Goal: Information Seeking & Learning: Learn about a topic

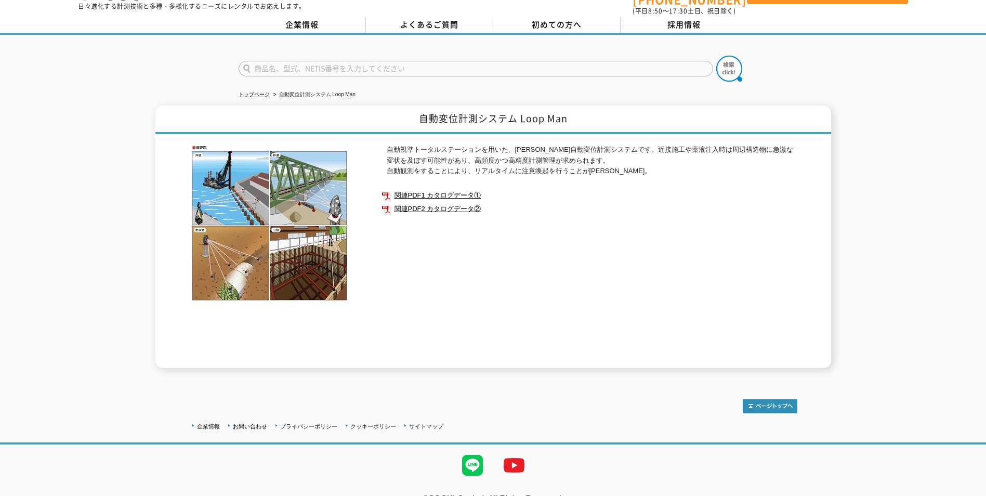
scroll to position [46, 0]
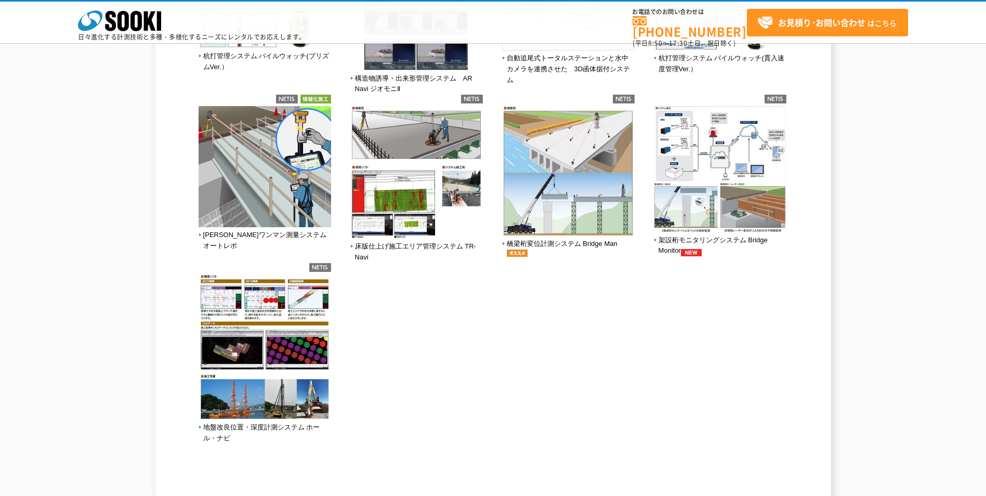
scroll to position [468, 0]
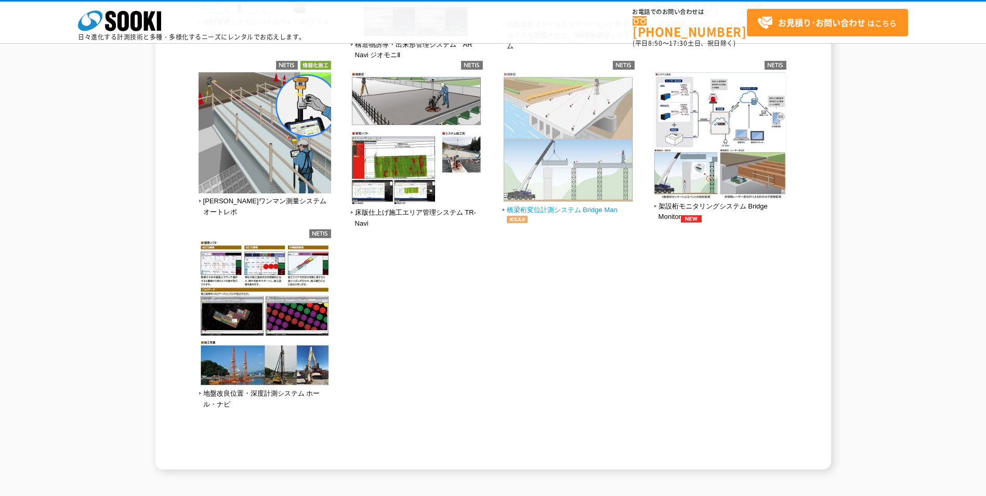
click at [566, 124] on img at bounding box center [568, 138] width 133 height 133
